Goal: Transaction & Acquisition: Purchase product/service

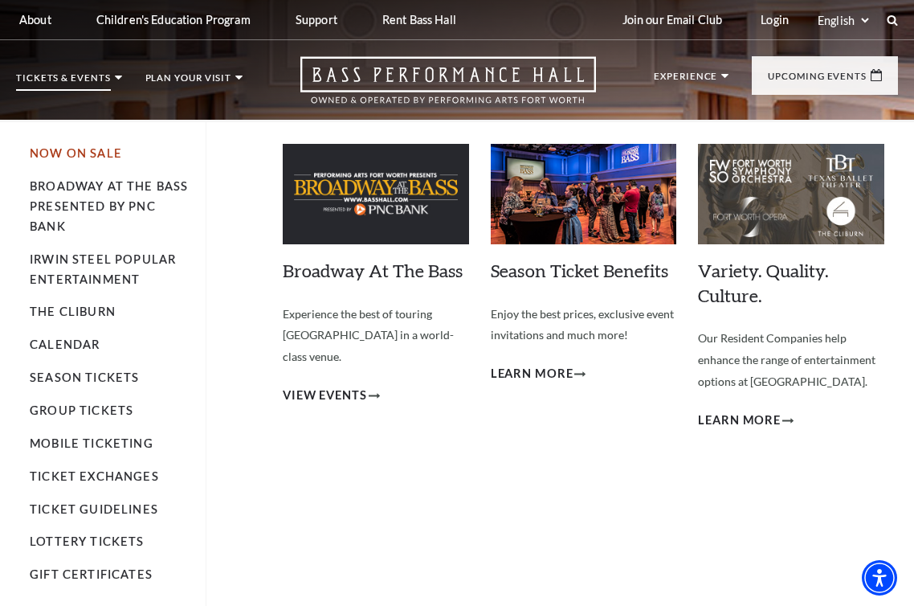
click at [111, 157] on link "Now On Sale" at bounding box center [76, 153] width 92 height 14
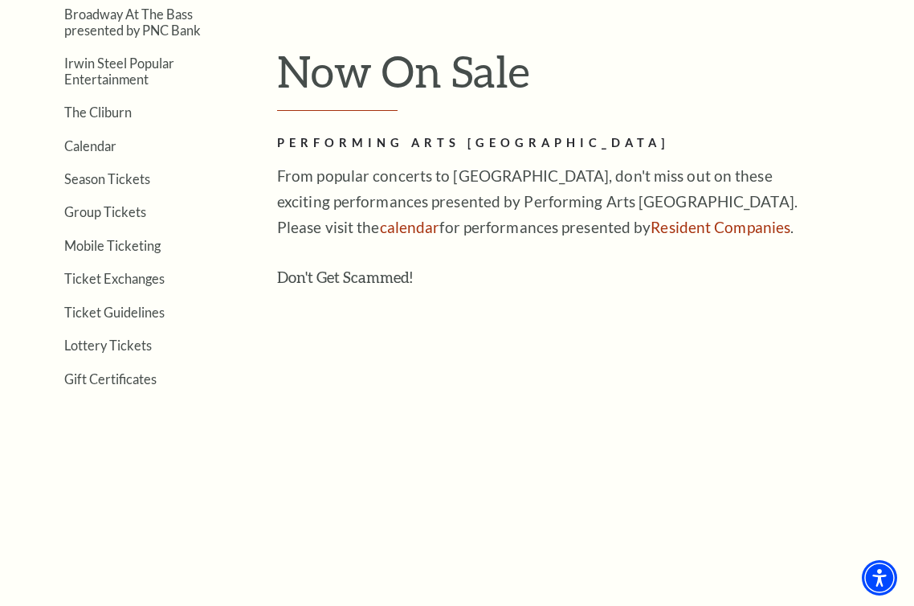
scroll to position [464, 0]
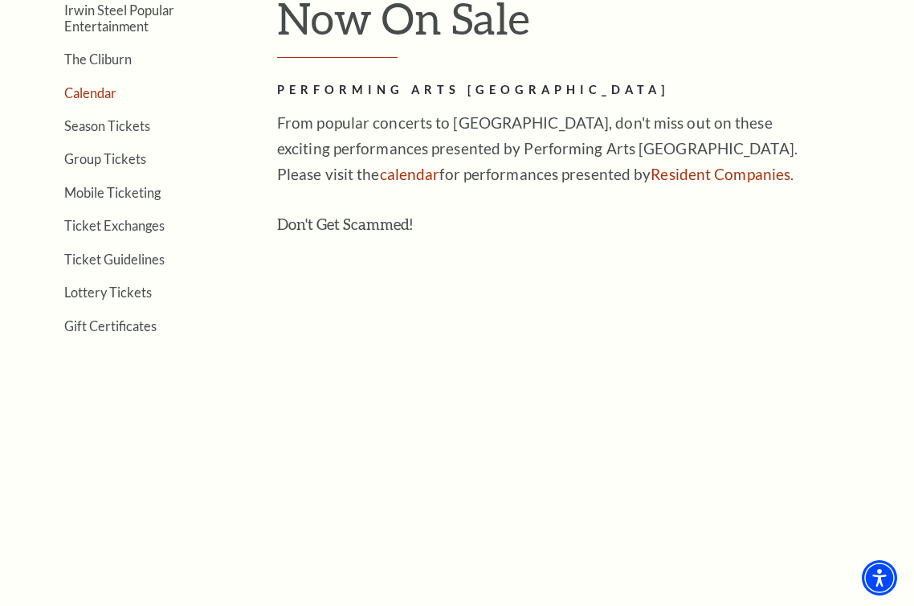
click at [97, 93] on link "Calendar" at bounding box center [90, 92] width 52 height 15
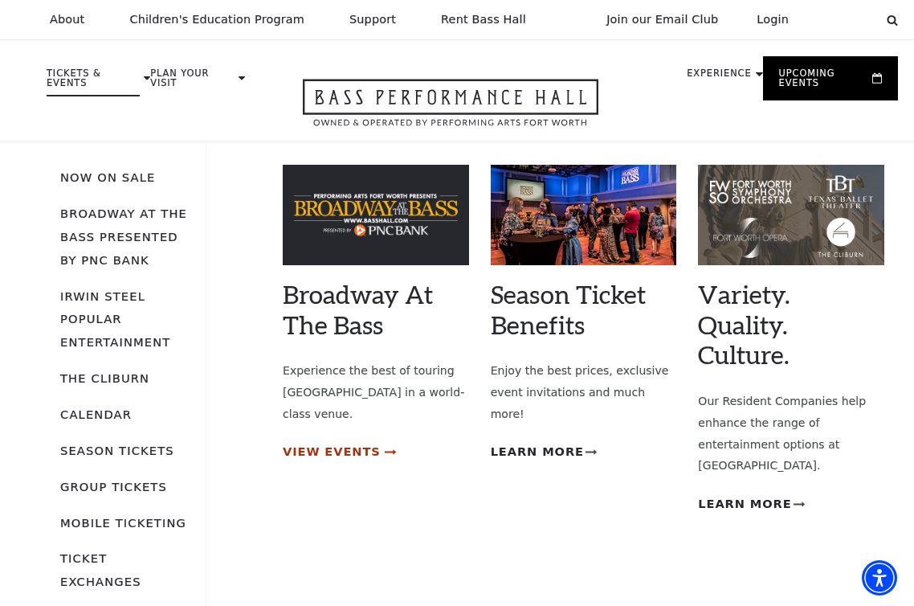
click at [354, 442] on span "View Events" at bounding box center [332, 452] width 98 height 20
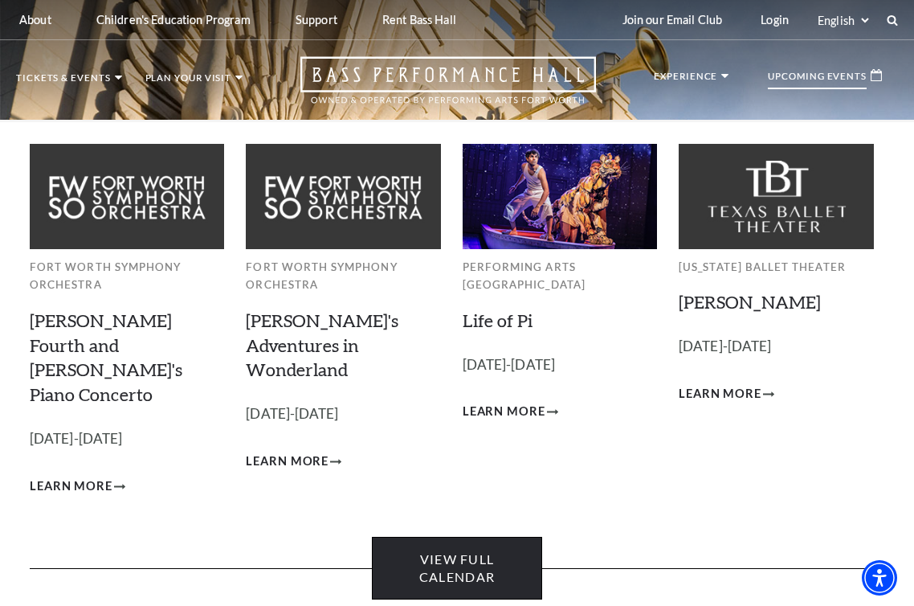
click at [488, 537] on link "View Full Calendar" at bounding box center [457, 568] width 171 height 63
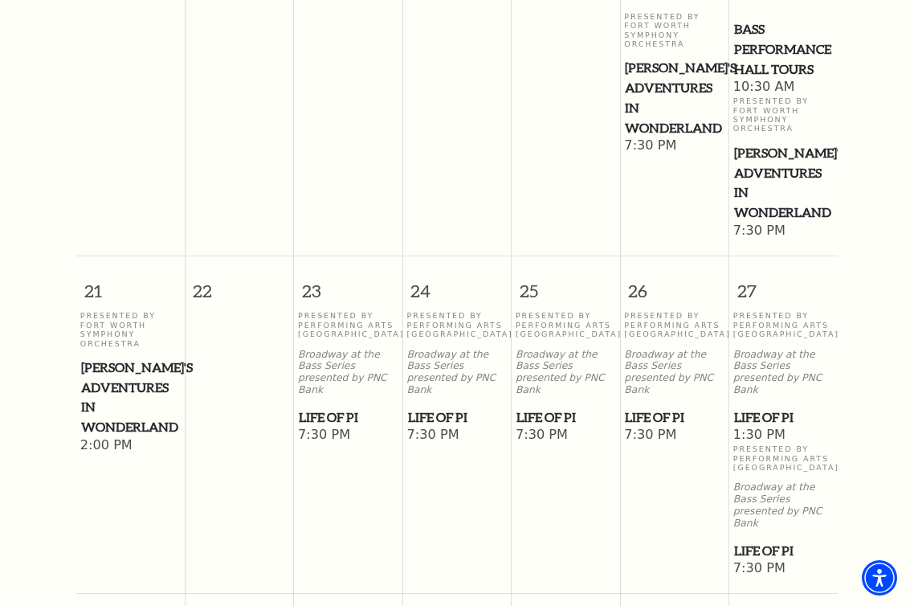
scroll to position [1240, 0]
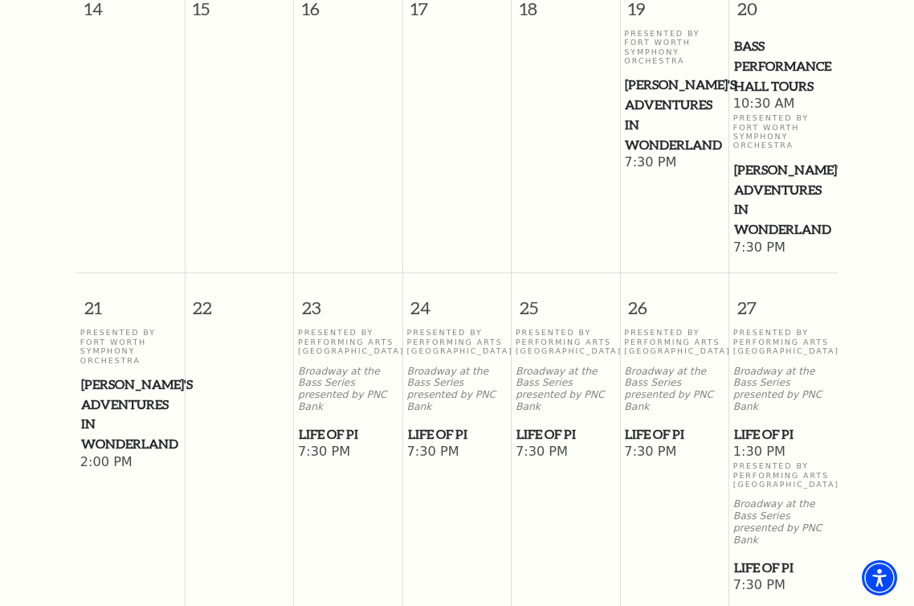
click at [788, 424] on span "Life of Pi" at bounding box center [783, 434] width 99 height 20
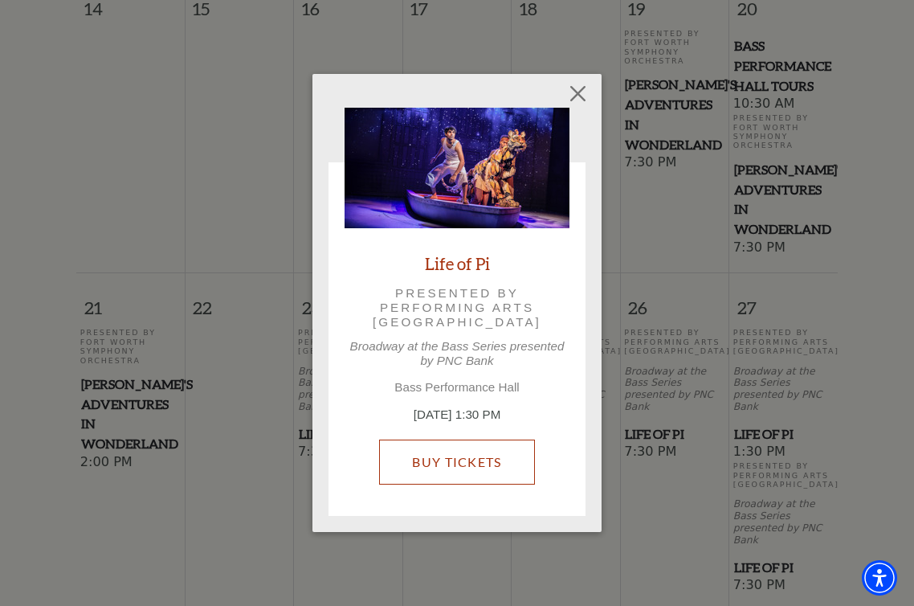
click at [493, 455] on link "Buy Tickets" at bounding box center [456, 461] width 155 height 45
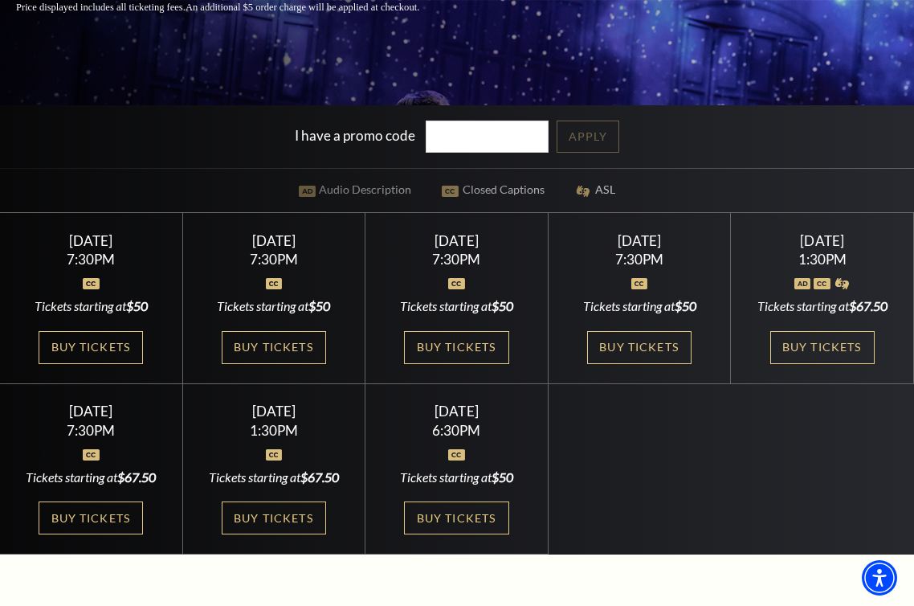
scroll to position [369, 0]
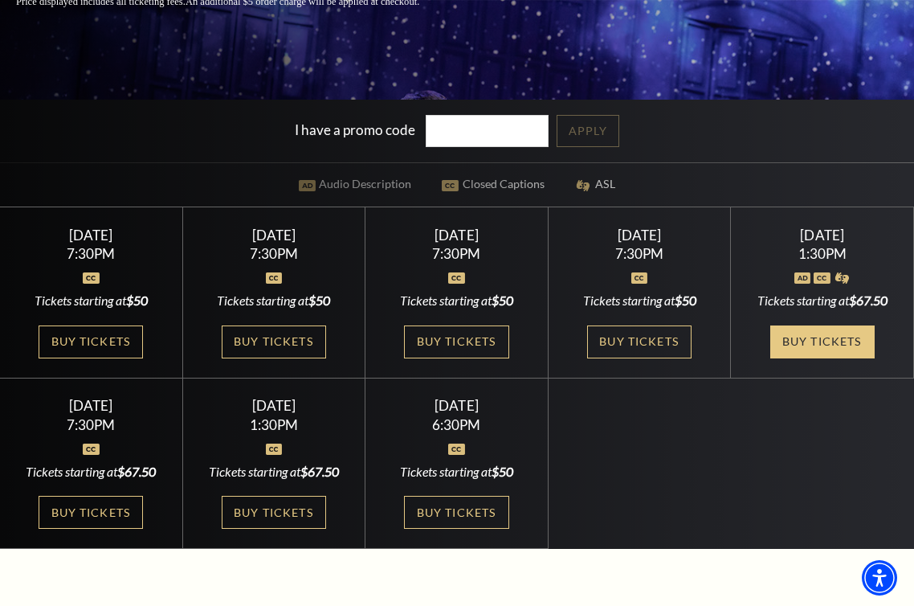
click at [852, 347] on link "Buy Tickets" at bounding box center [822, 341] width 104 height 33
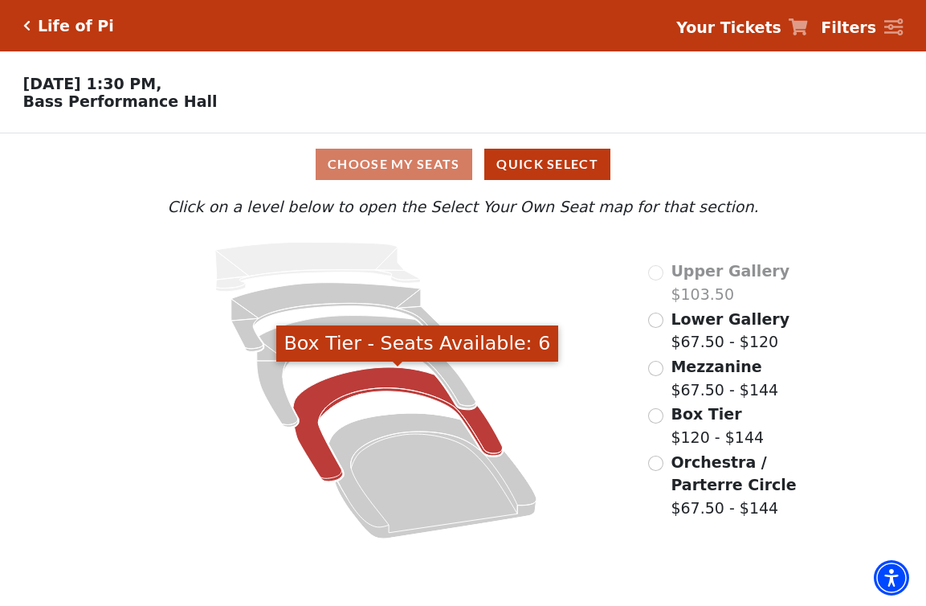
click at [366, 390] on icon "Box Tier - Seats Available: 6" at bounding box center [398, 424] width 210 height 114
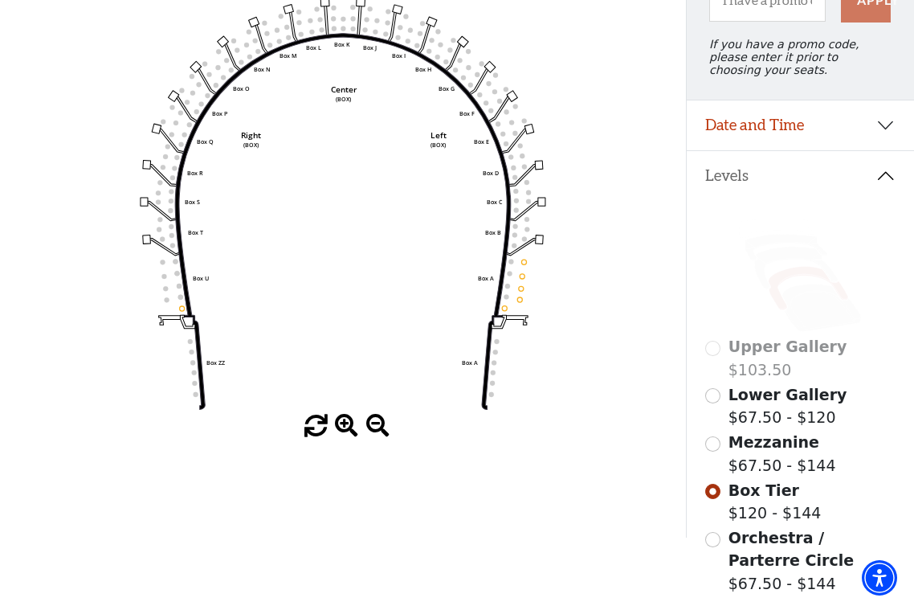
scroll to position [177, 0]
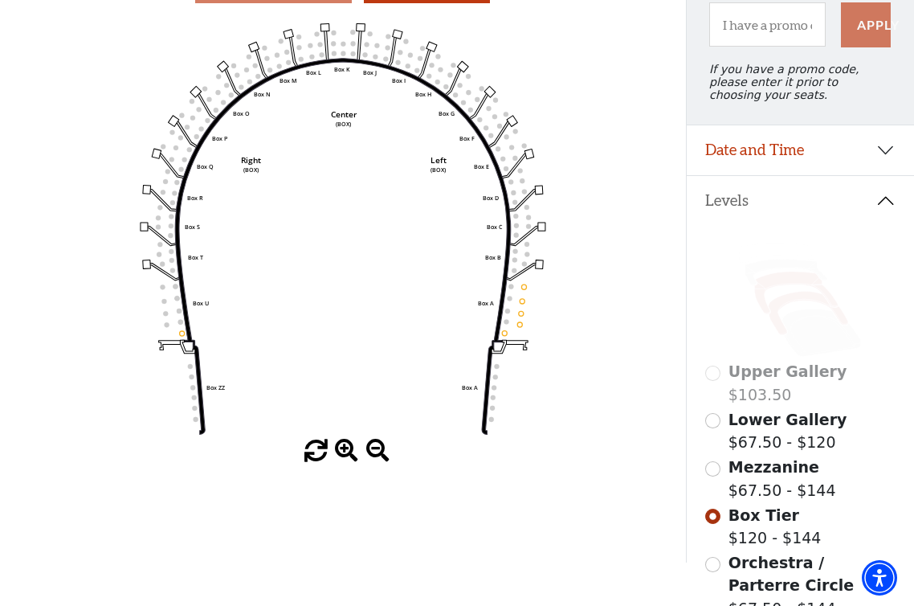
click at [785, 280] on icon at bounding box center [797, 293] width 84 height 43
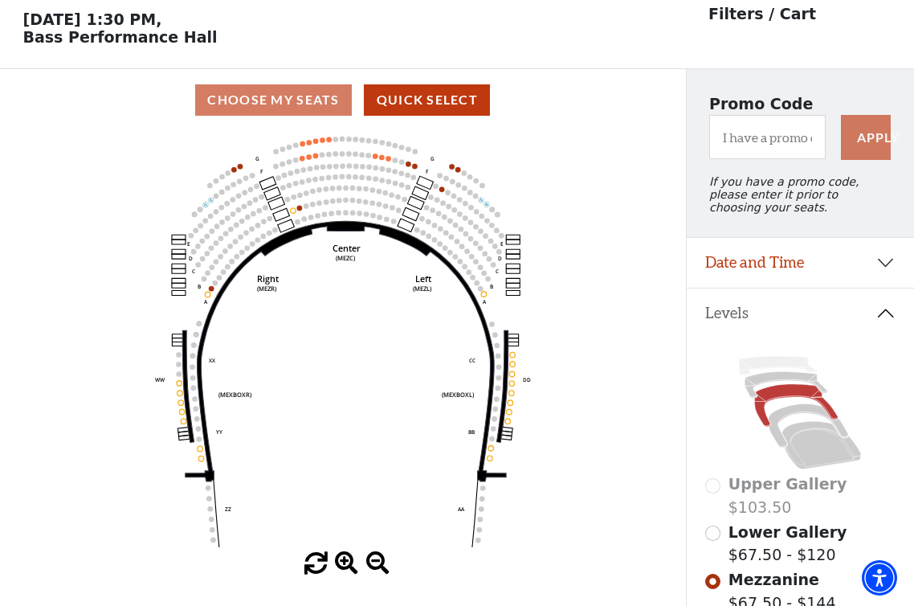
scroll to position [74, 0]
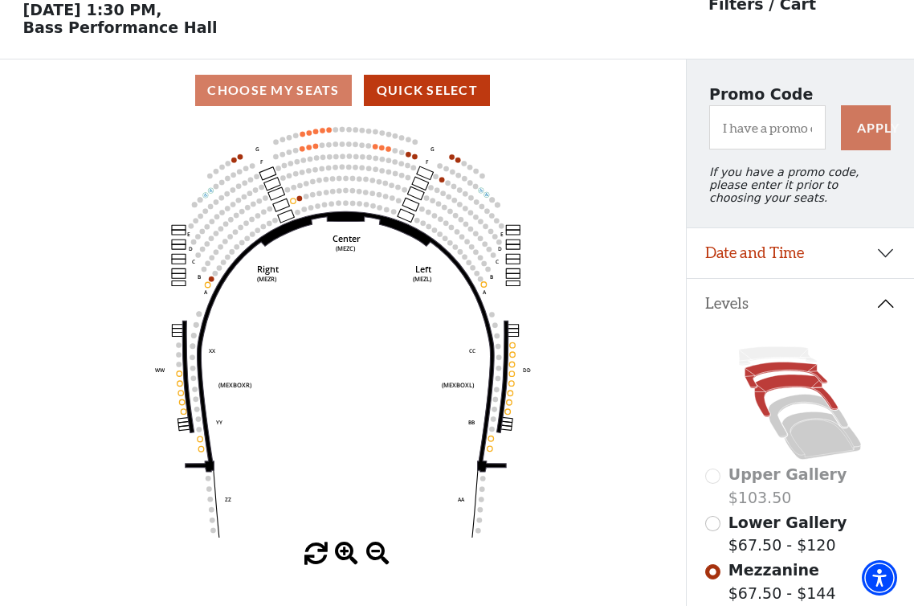
click at [780, 370] on icon at bounding box center [786, 375] width 83 height 27
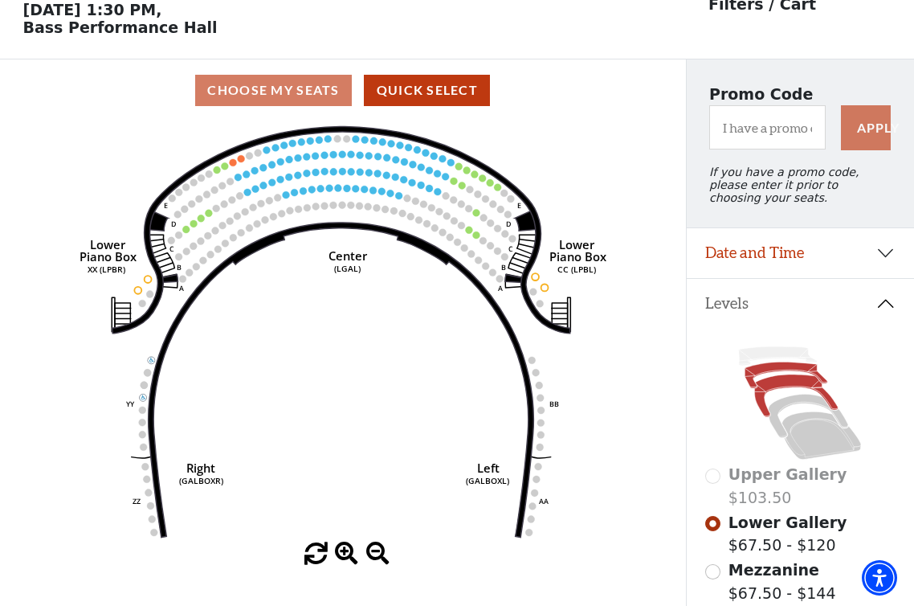
click at [764, 387] on icon at bounding box center [797, 395] width 84 height 43
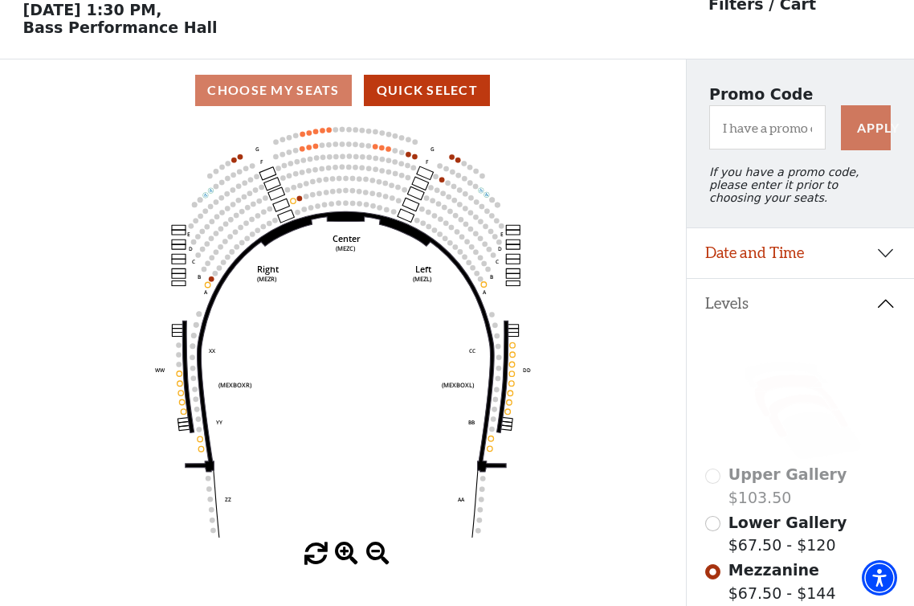
click at [785, 408] on icon at bounding box center [809, 415] width 80 height 43
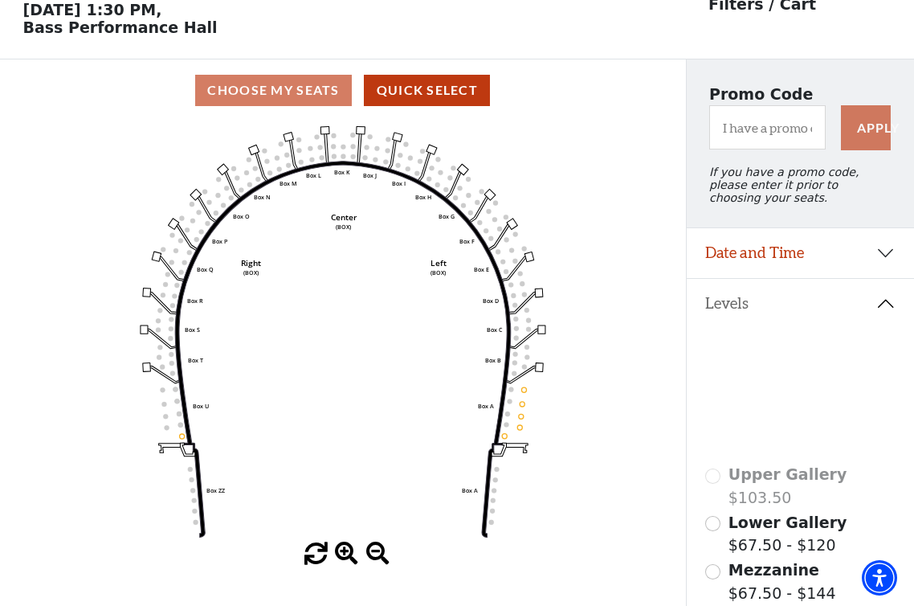
click at [821, 447] on icon at bounding box center [822, 435] width 80 height 47
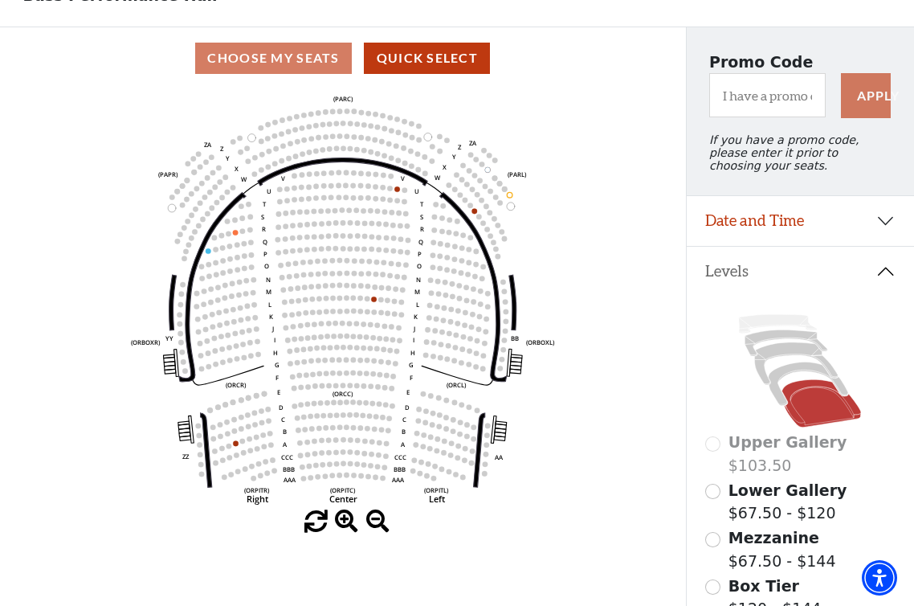
scroll to position [214, 0]
